Goal: Transaction & Acquisition: Purchase product/service

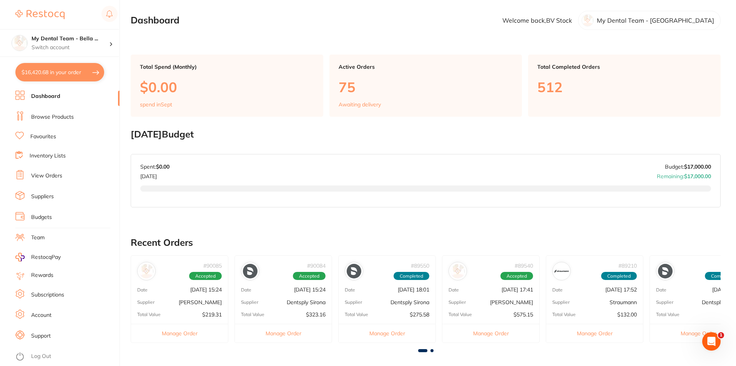
click at [61, 75] on button "$16,420.68 in your order" at bounding box center [59, 72] width 89 height 18
checkbox input "true"
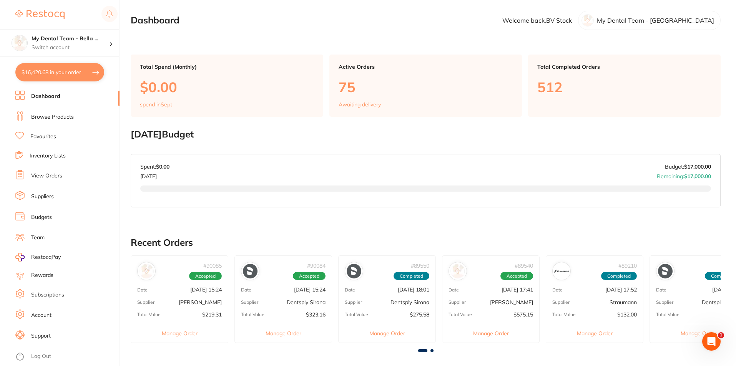
checkbox input "true"
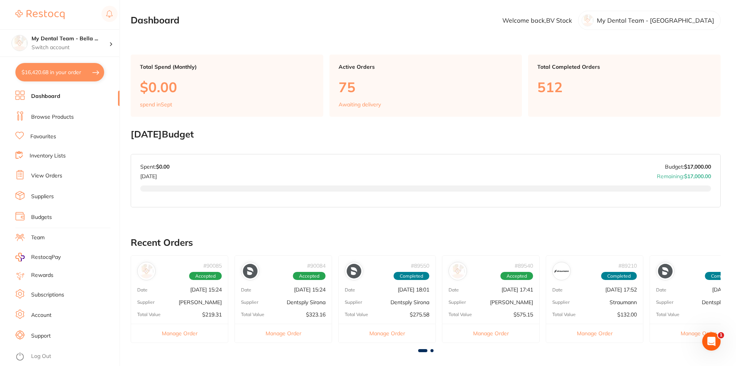
checkbox input "true"
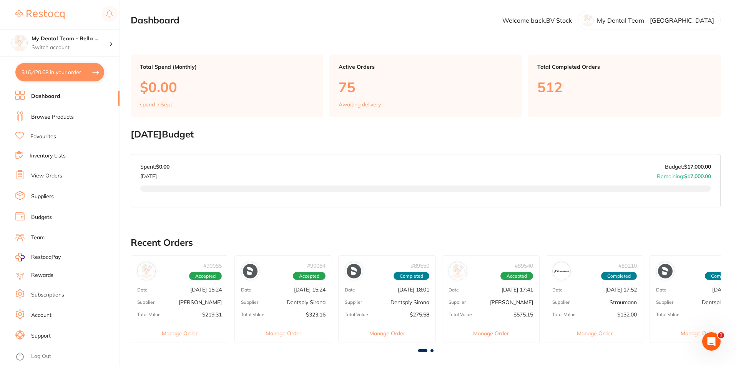
checkbox input "true"
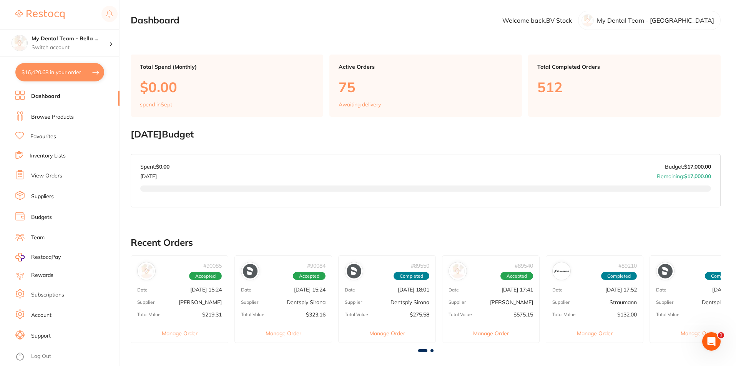
checkbox input "true"
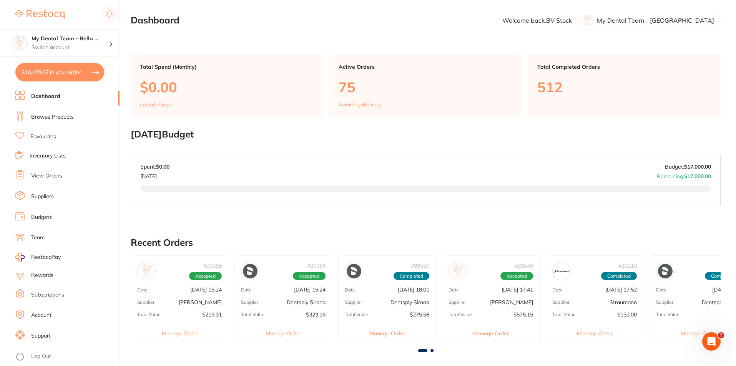
checkbox input "true"
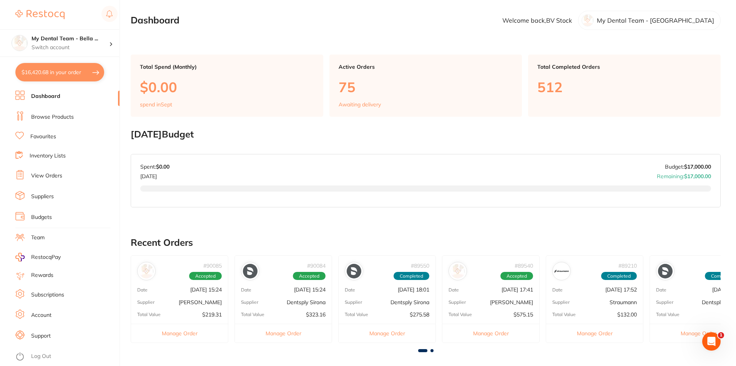
checkbox input "true"
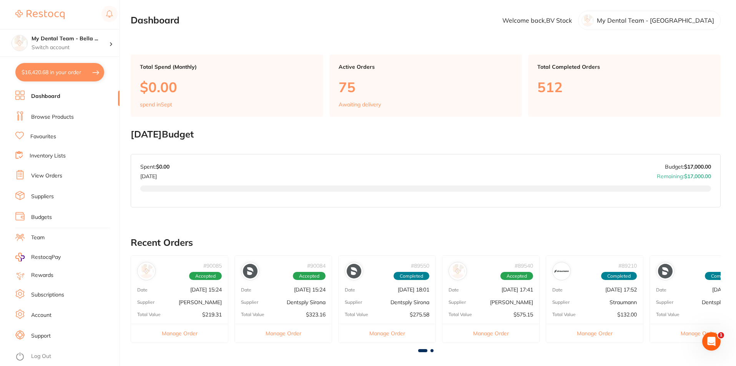
checkbox input "true"
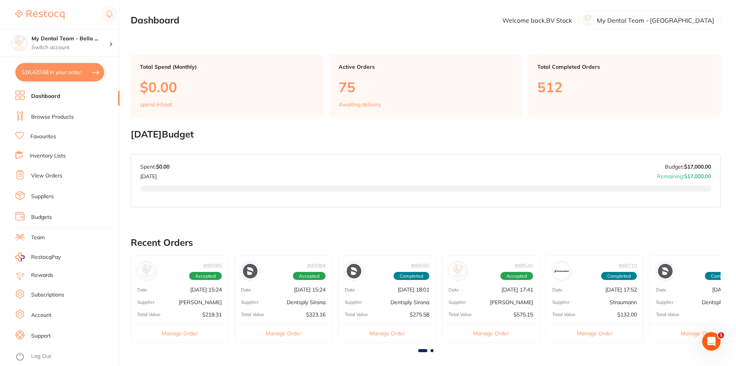
checkbox input "true"
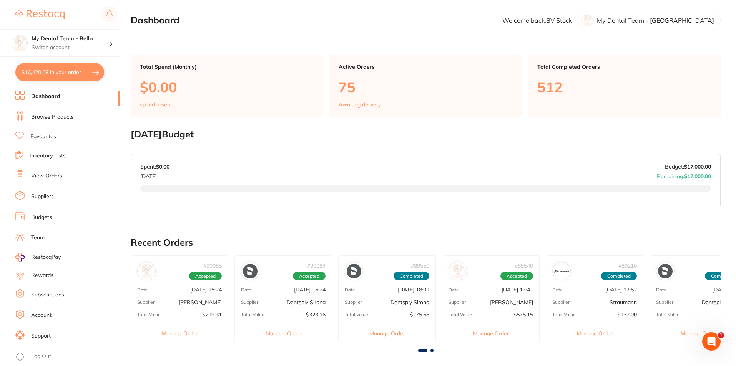
checkbox input "true"
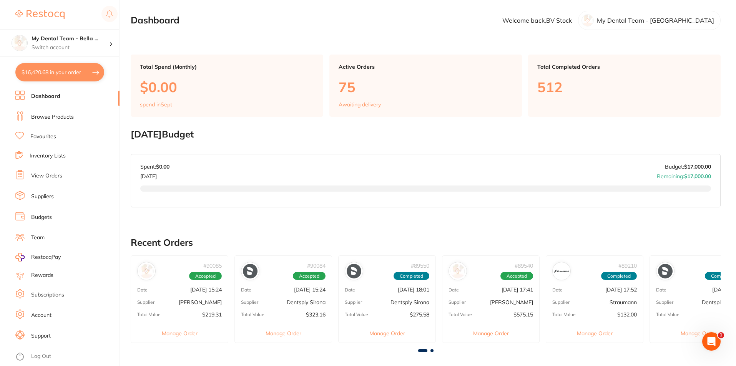
checkbox input "true"
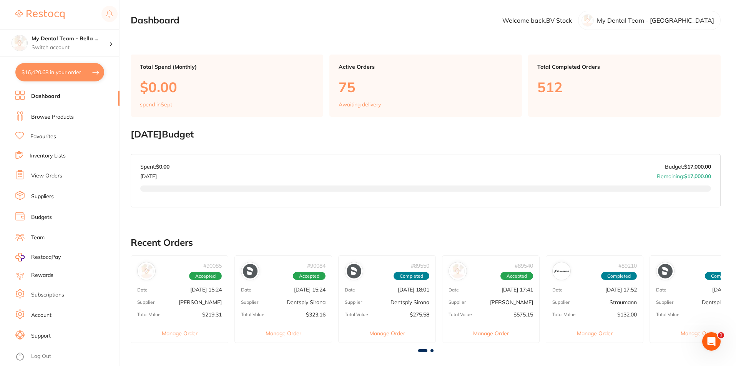
checkbox input "true"
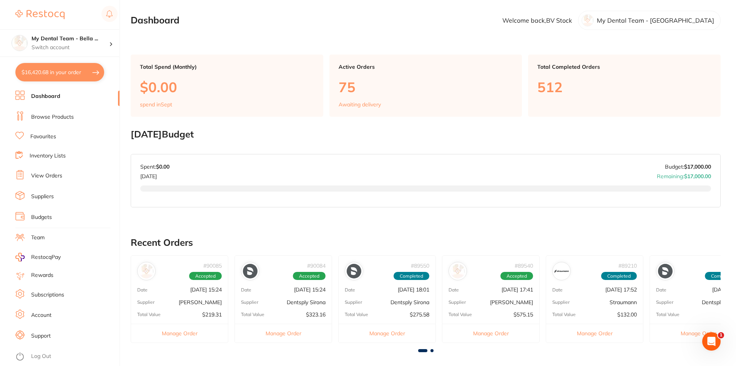
checkbox input "true"
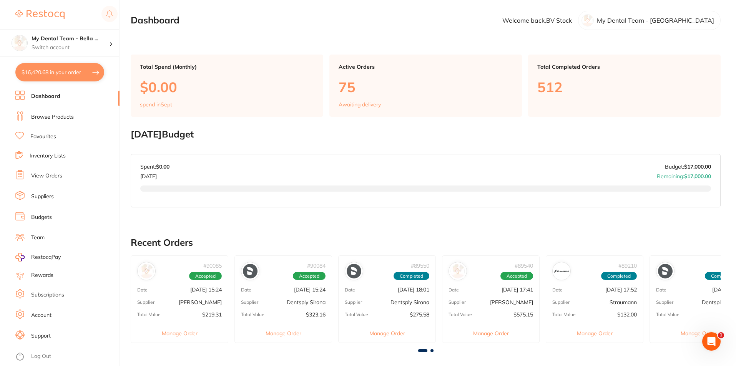
checkbox input "true"
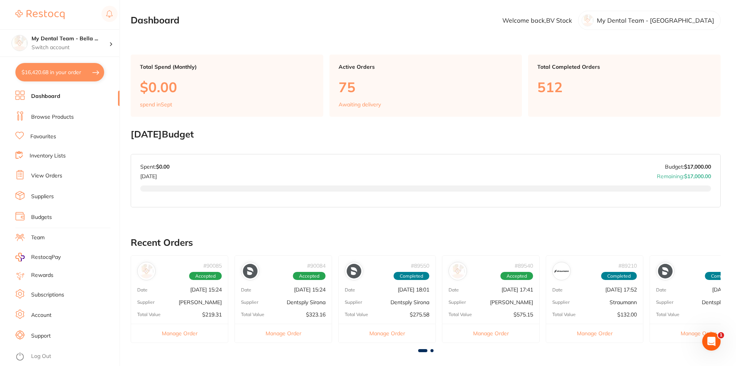
checkbox input "true"
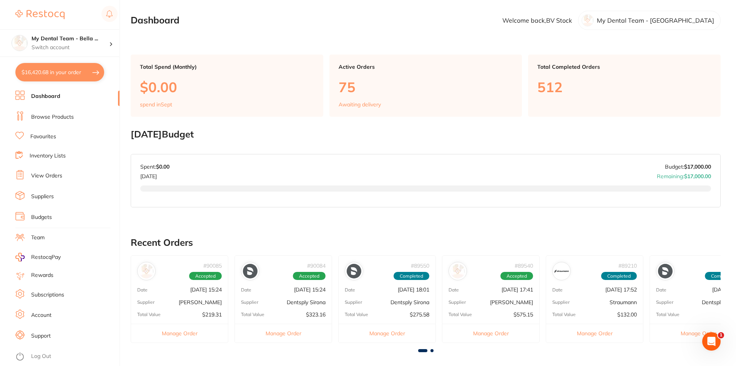
checkbox input "true"
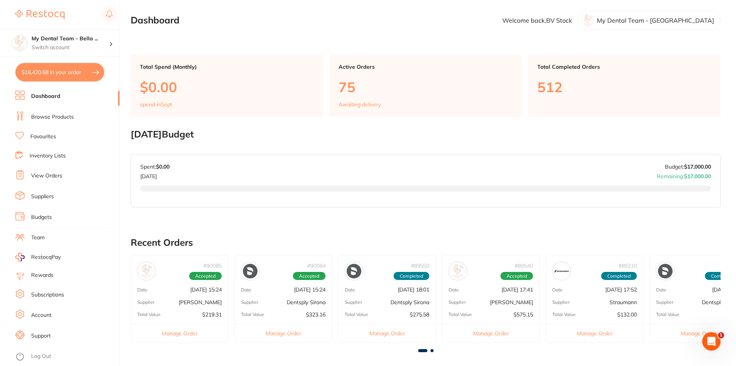
checkbox input "true"
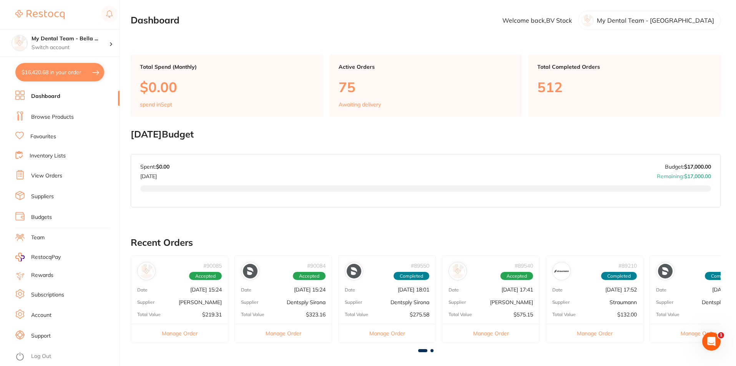
checkbox input "true"
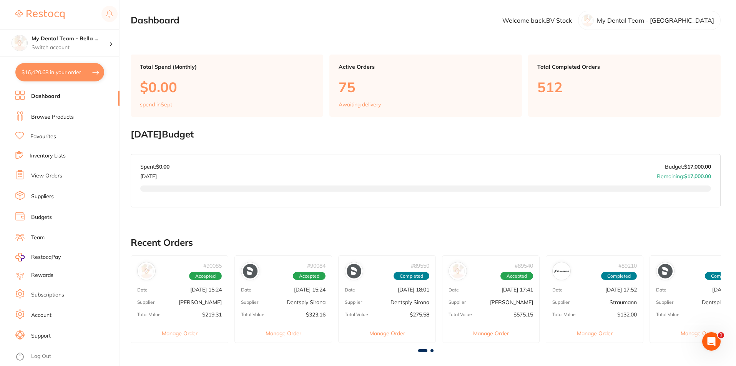
checkbox input "true"
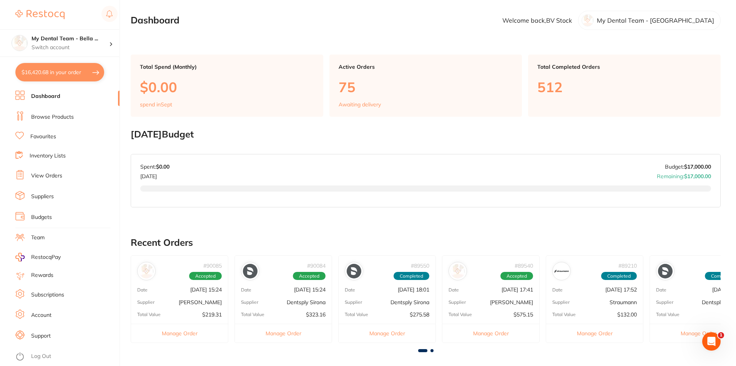
checkbox input "true"
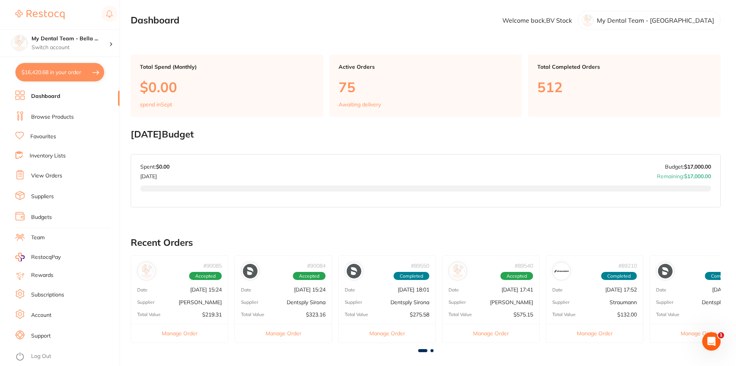
checkbox input "true"
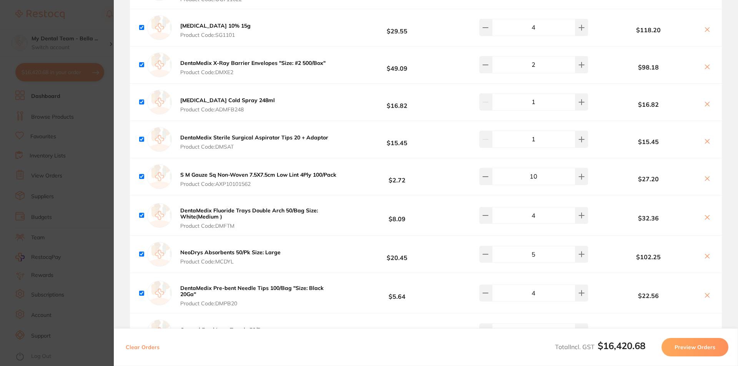
scroll to position [3076, 0]
